Goal: Contribute content

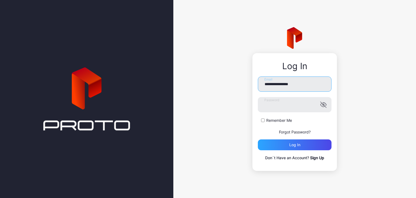
drag, startPoint x: 280, startPoint y: 82, endPoint x: 231, endPoint y: 79, distance: 49.4
click at [231, 79] on div "**********" at bounding box center [295, 99] width 243 height 198
type input "**********"
click at [271, 122] on label "Remember Me" at bounding box center [280, 120] width 26 height 5
click at [278, 144] on div "Log in" at bounding box center [295, 144] width 74 height 11
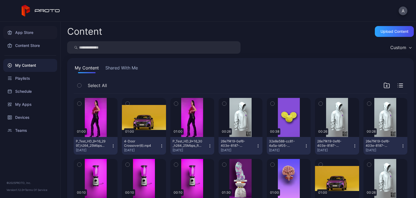
click at [33, 34] on div "App Store" at bounding box center [30, 32] width 54 height 13
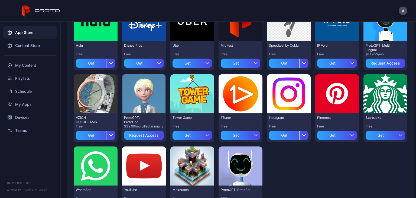
scroll to position [181, 0]
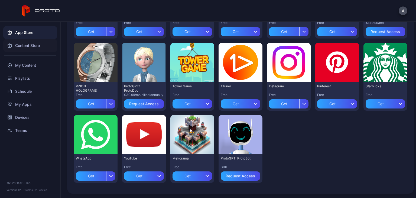
click at [39, 45] on div "Content Store" at bounding box center [30, 45] width 54 height 13
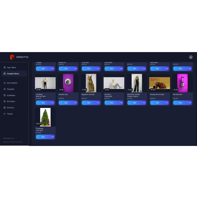
scroll to position [824, 0]
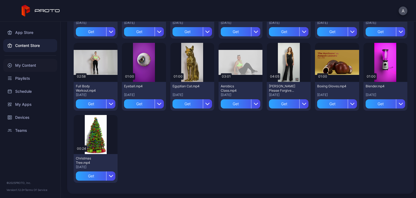
click at [32, 68] on div "My Content" at bounding box center [30, 65] width 54 height 13
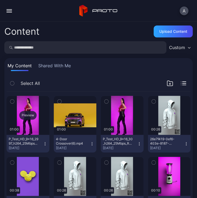
click at [27, 102] on div "Preview" at bounding box center [28, 115] width 43 height 39
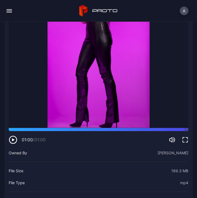
scroll to position [27, 0]
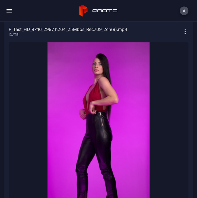
click at [182, 32] on icon "button" at bounding box center [185, 31] width 7 height 7
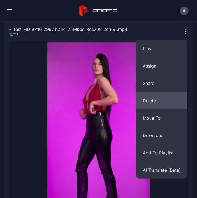
click at [160, 97] on button "Delete" at bounding box center [161, 100] width 51 height 17
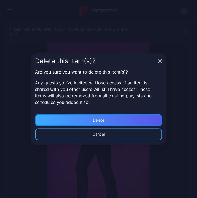
click at [110, 121] on div "Delete" at bounding box center [98, 120] width 127 height 12
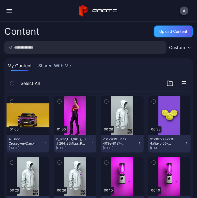
click at [176, 30] on div "Upload Content" at bounding box center [173, 31] width 28 height 4
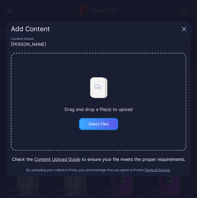
click at [94, 127] on div "Select Files" at bounding box center [98, 124] width 39 height 12
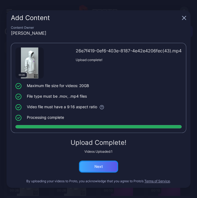
click at [112, 163] on div "Next" at bounding box center [98, 167] width 39 height 12
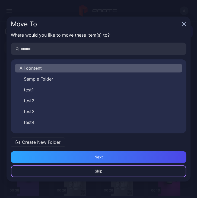
click at [113, 173] on div "Skip" at bounding box center [98, 171] width 175 height 12
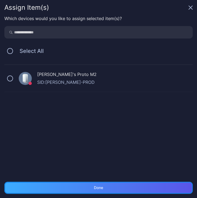
click at [103, 189] on div "Done" at bounding box center [98, 187] width 9 height 4
